Goal: Task Accomplishment & Management: Use online tool/utility

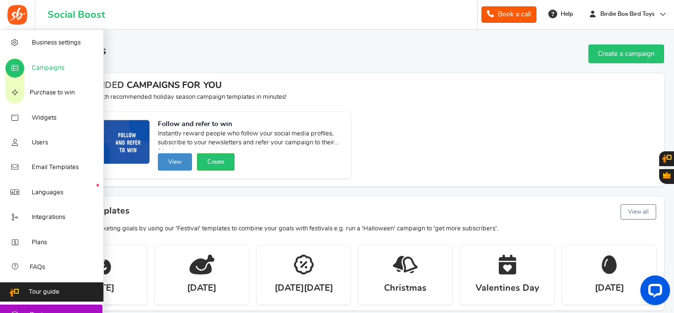
click at [45, 70] on span "Campaigns" at bounding box center [48, 68] width 33 height 9
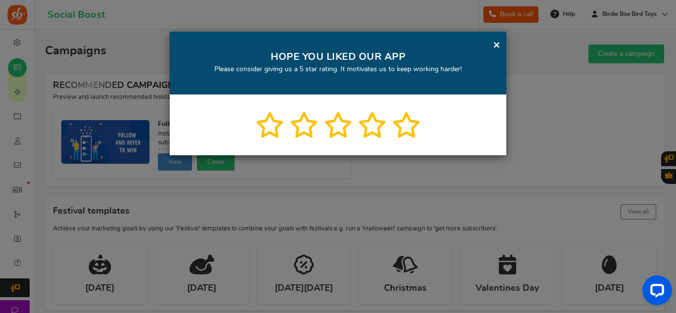
click at [499, 45] on link "×" at bounding box center [496, 45] width 7 height 12
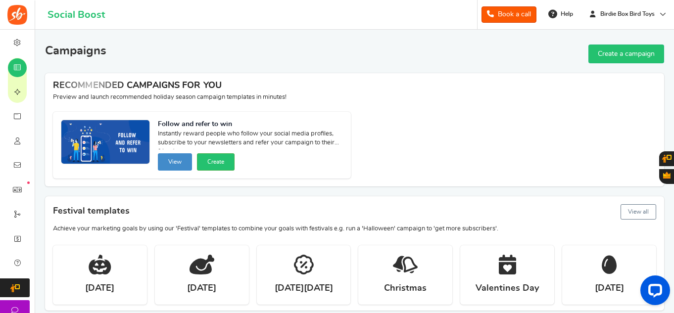
drag, startPoint x: 673, startPoint y: 75, endPoint x: 676, endPoint y: 121, distance: 46.6
click at [674, 121] on html "For the best experience, view this on a desktop! Social Boost Book a call 0 WAR…" at bounding box center [337, 156] width 674 height 313
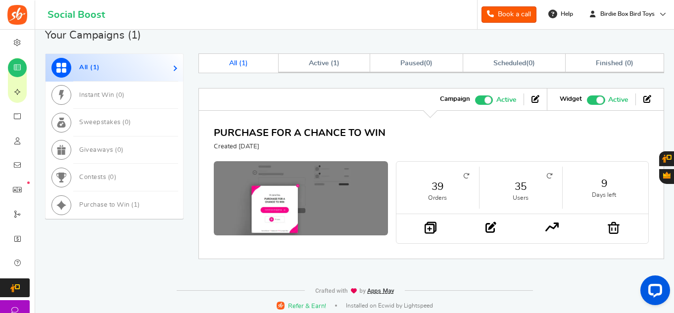
scroll to position [299, 0]
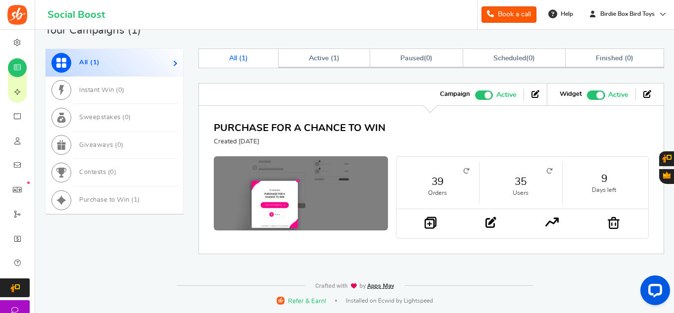
click at [519, 181] on link "35" at bounding box center [520, 182] width 63 height 14
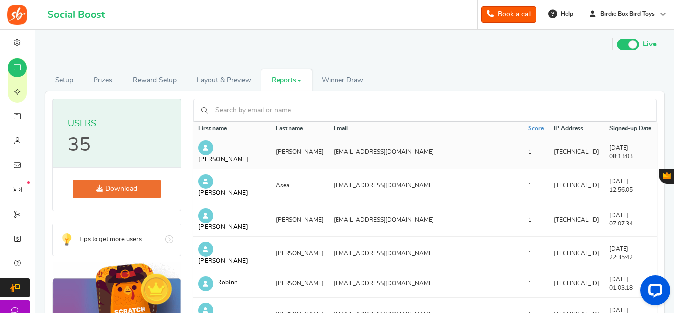
click at [385, 148] on td "[EMAIL_ADDRESS][DOMAIN_NAME]" at bounding box center [426, 153] width 195 height 34
click at [207, 149] on icon at bounding box center [205, 148] width 15 height 15
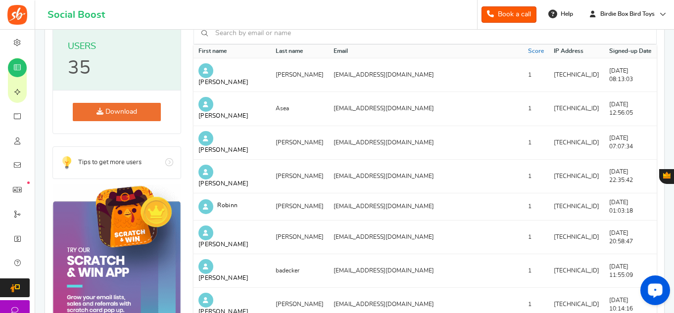
scroll to position [1, 0]
